Goal: Task Accomplishment & Management: Manage account settings

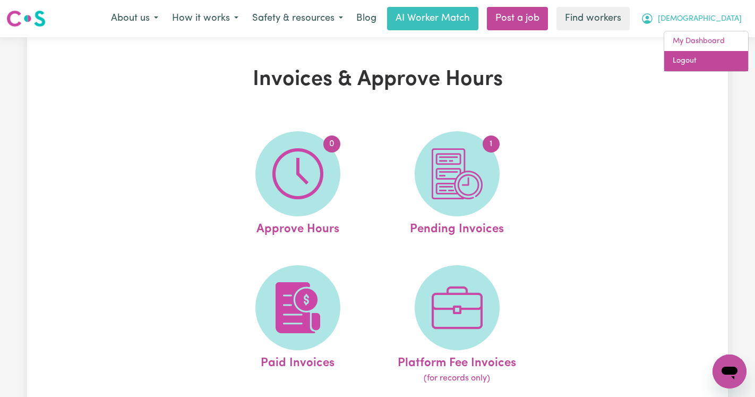
click at [703, 60] on link "Logout" at bounding box center [706, 61] width 84 height 20
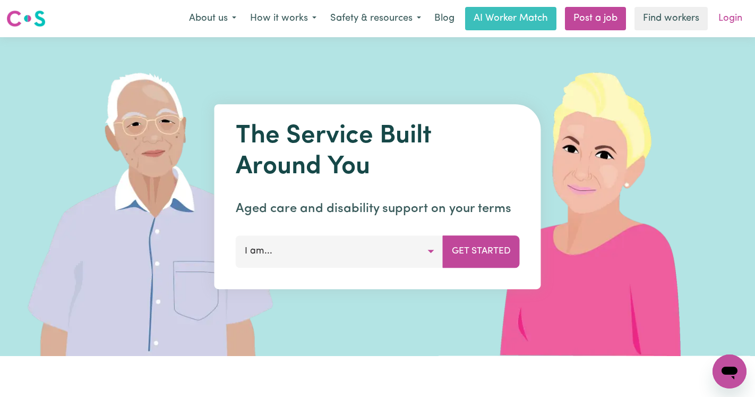
click at [725, 19] on link "Login" at bounding box center [730, 18] width 37 height 23
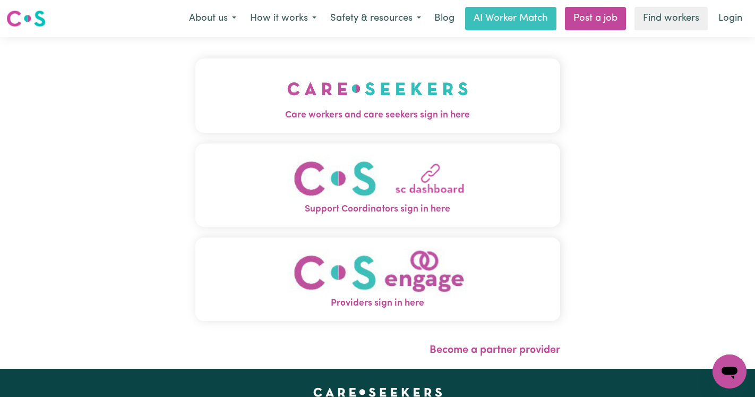
click at [323, 87] on img "Care workers and care seekers sign in here" at bounding box center [377, 88] width 181 height 39
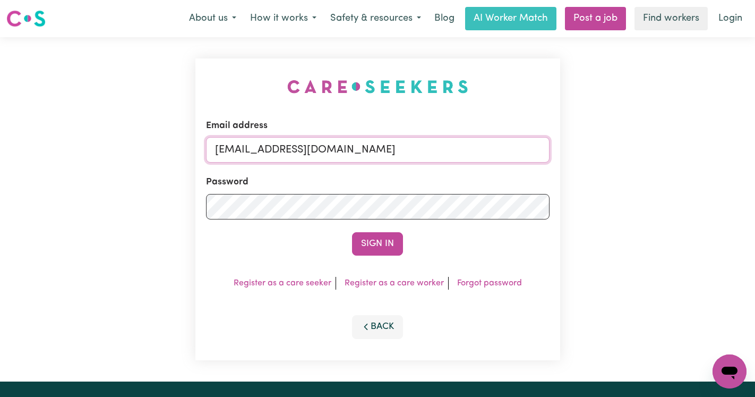
drag, startPoint x: 496, startPoint y: 148, endPoint x: 269, endPoint y: 153, distance: 227.4
click at [269, 153] on input "[EMAIL_ADDRESS][DOMAIN_NAME]" at bounding box center [378, 149] width 344 height 25
paste input "RobertAshtonV"
type input "[EMAIL_ADDRESS][DOMAIN_NAME]"
click at [352, 232] on button "Sign In" at bounding box center [377, 243] width 51 height 23
